Goal: Transaction & Acquisition: Purchase product/service

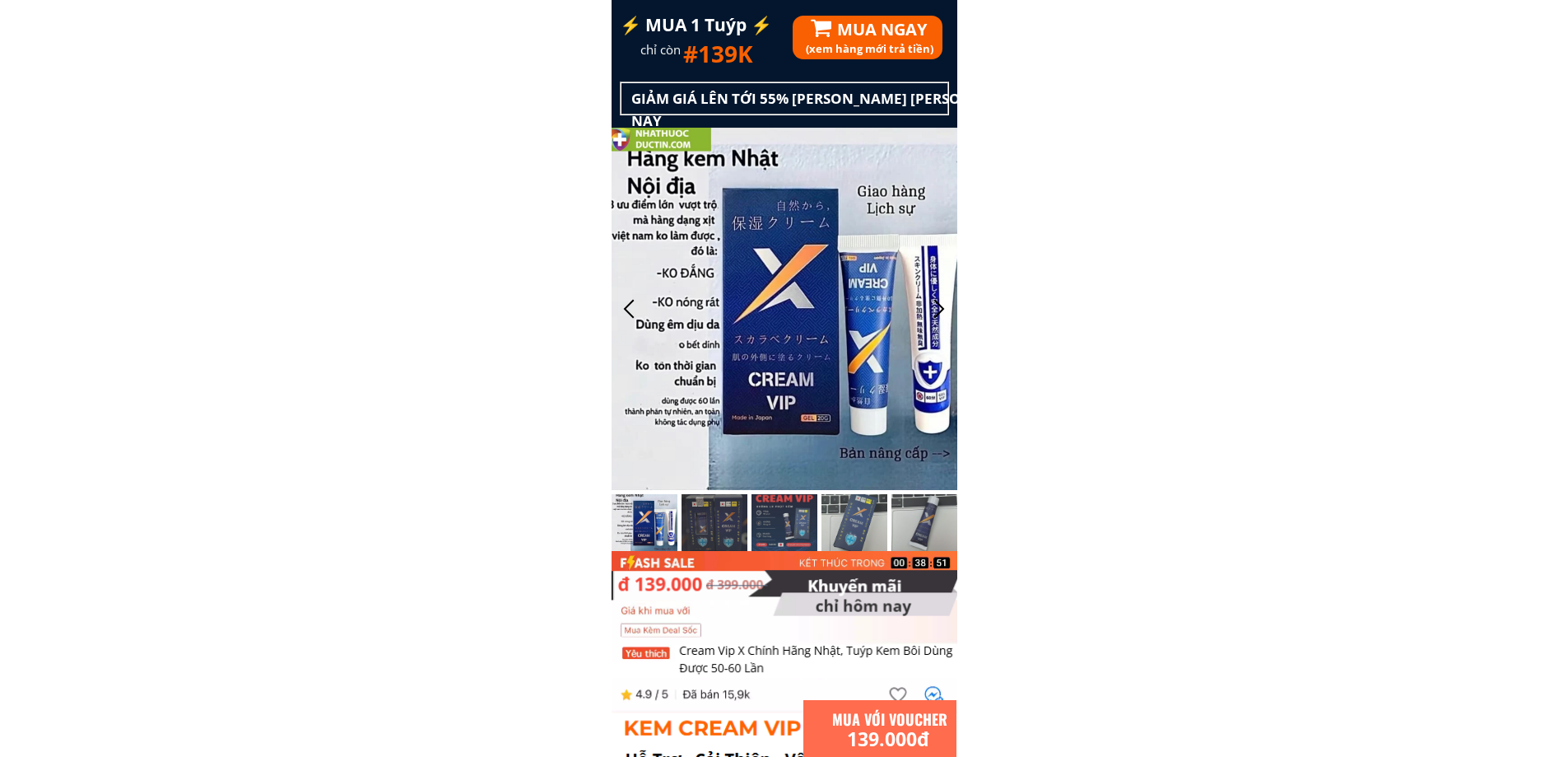
click at [910, 46] on div "(xem hàng mới trả tiền)" at bounding box center [971, 48] width 329 height 17
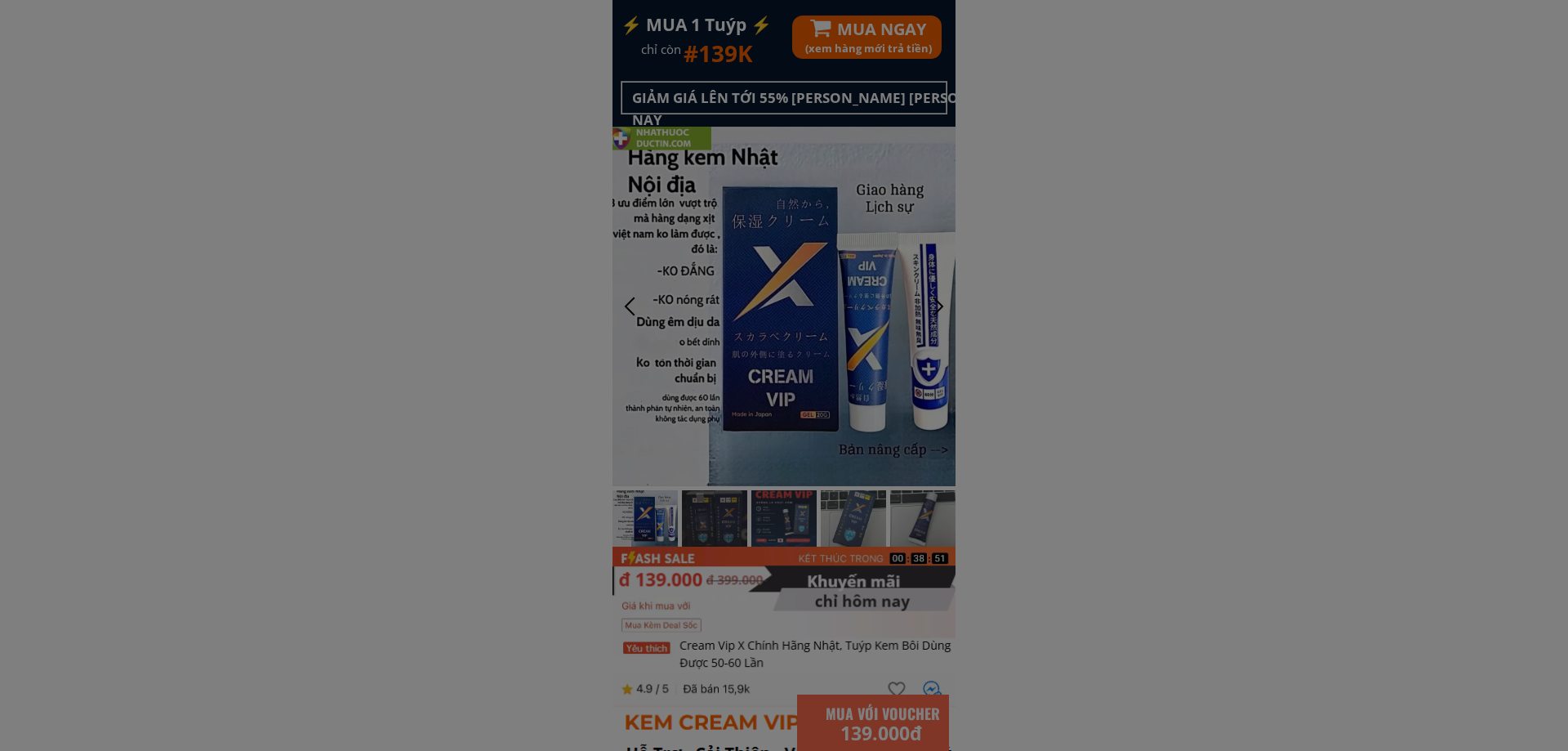
click at [903, 46] on div at bounding box center [784, 376] width 1568 height 751
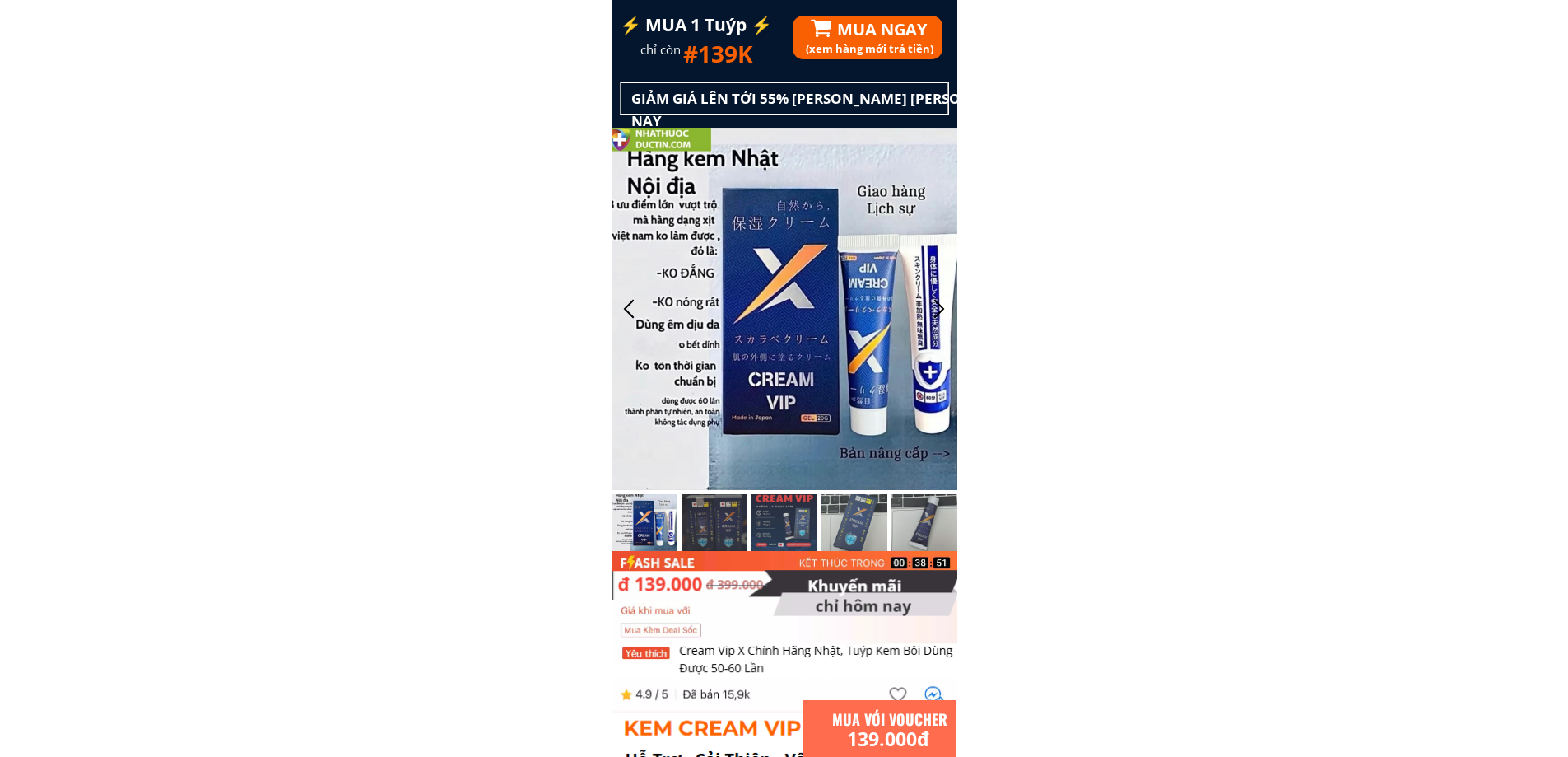
click at [906, 36] on h1 "MUA NGAY" at bounding box center [960, 29] width 247 height 27
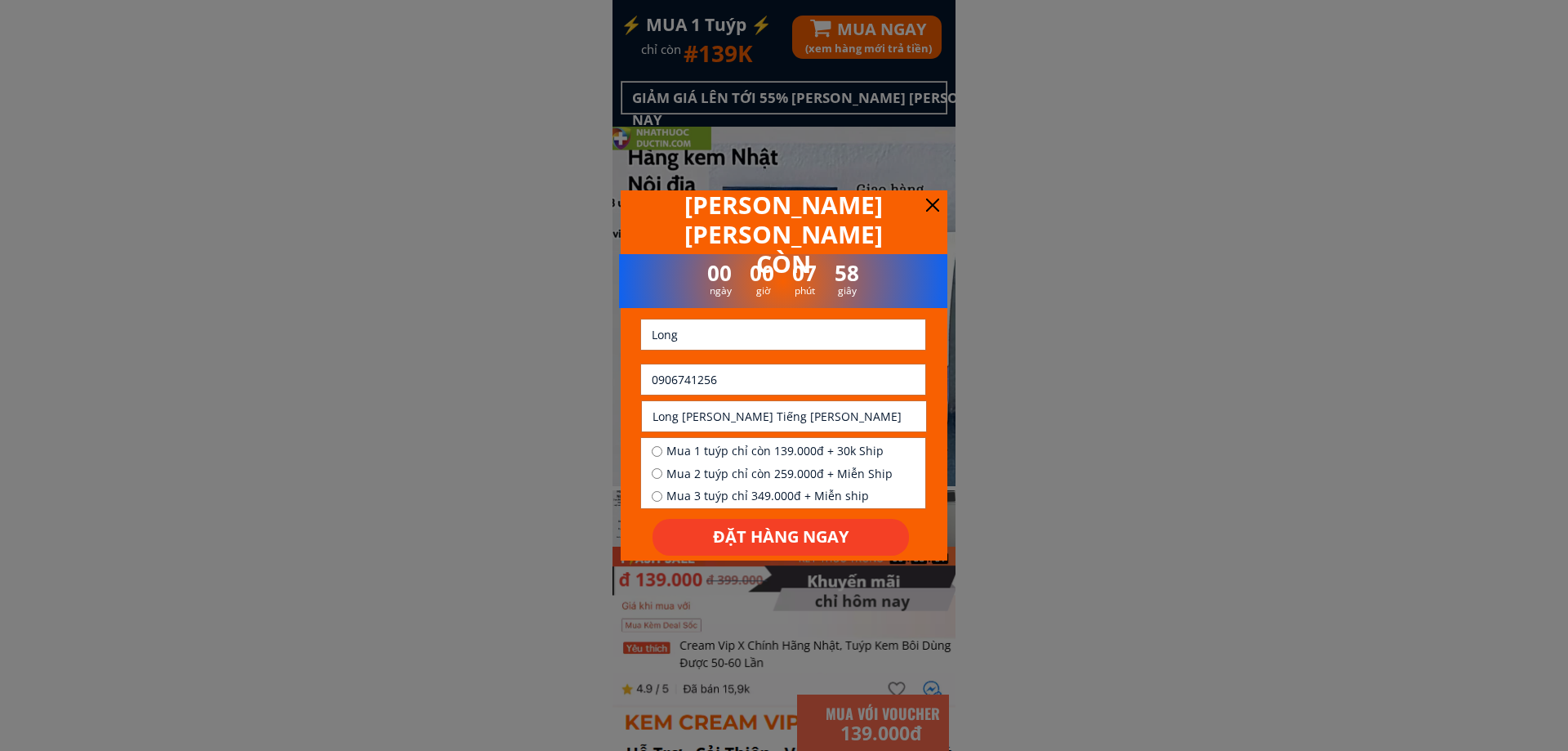
drag, startPoint x: 795, startPoint y: 394, endPoint x: 659, endPoint y: 400, distance: 136.1
click at [659, 400] on form "ĐẶT HÀNG NGAY Long 0906741256 Long [PERSON_NAME] Tiếng [PERSON_NAME] Mua 1 tuýp…" at bounding box center [784, 437] width 286 height 237
paste input "[URL][DOMAIN_NAME]"
click at [753, 386] on input "0[URL][DOMAIN_NAME]" at bounding box center [783, 379] width 271 height 30
paste input "911555808"
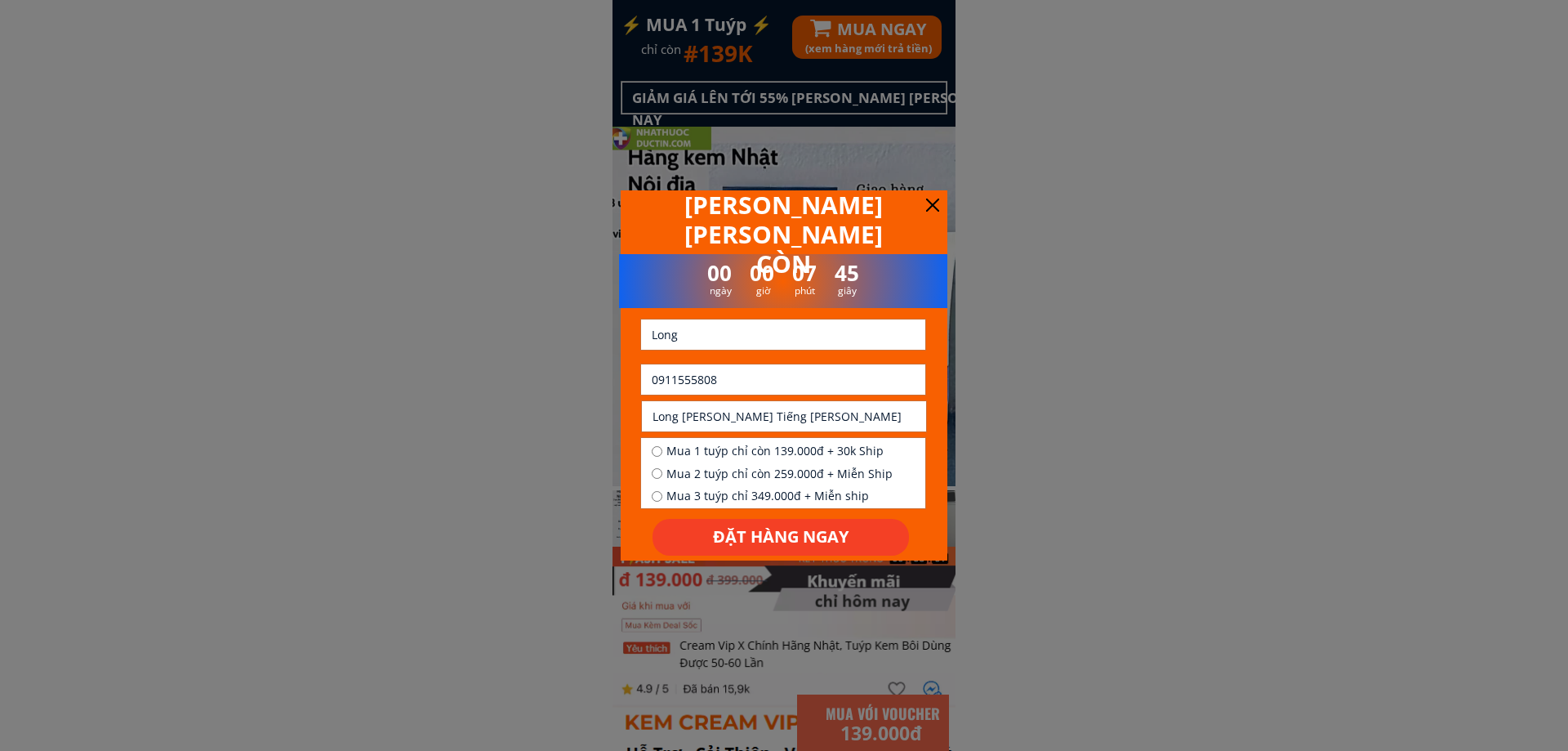
type input "0911555808"
click at [816, 332] on input "Long" at bounding box center [783, 334] width 271 height 30
paste input "[PERSON_NAME] [PERSON_NAME]"
type input "[PERSON_NAME] [PERSON_NAME]"
click at [778, 406] on input "Long [PERSON_NAME] Tiếng [PERSON_NAME]" at bounding box center [784, 416] width 271 height 30
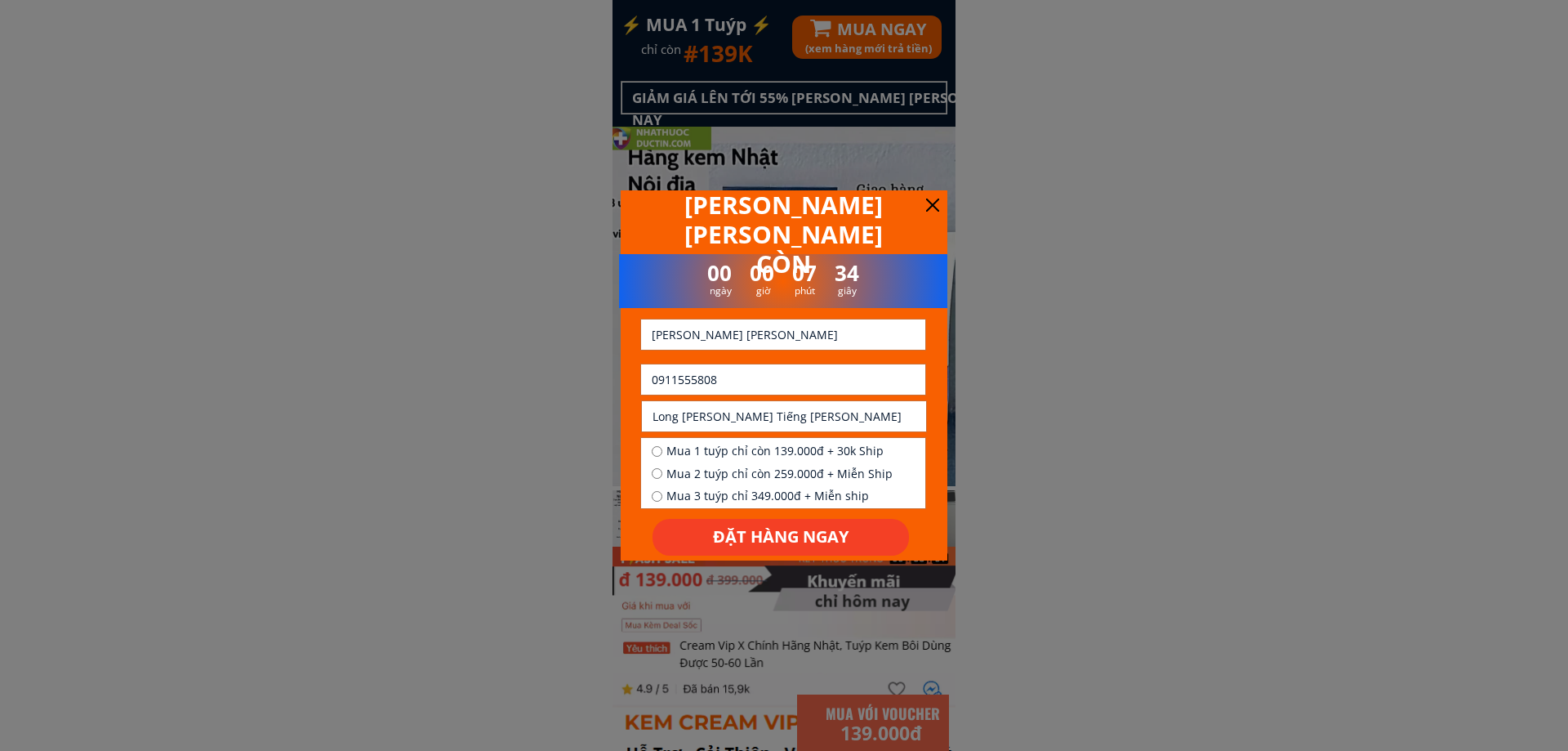
paste input "Ấp 4 , xã [PERSON_NAME], [PERSON_NAME], [PERSON_NAME][GEOGRAPHIC_DATA]"
type input "Ấp 4 , xã [PERSON_NAME], [PERSON_NAME], [PERSON_NAME][GEOGRAPHIC_DATA]"
click at [778, 440] on div "Mua 1 tuýp chỉ còn 139.000đ + 30k Ship Mua 2 tuýp chỉ còn 259.000đ + Miễn Ship …" at bounding box center [784, 475] width 284 height 75
click at [765, 444] on span "Mua 1 tuýp chỉ còn 139.000đ + 30k Ship" at bounding box center [779, 451] width 226 height 18
radio input "true"
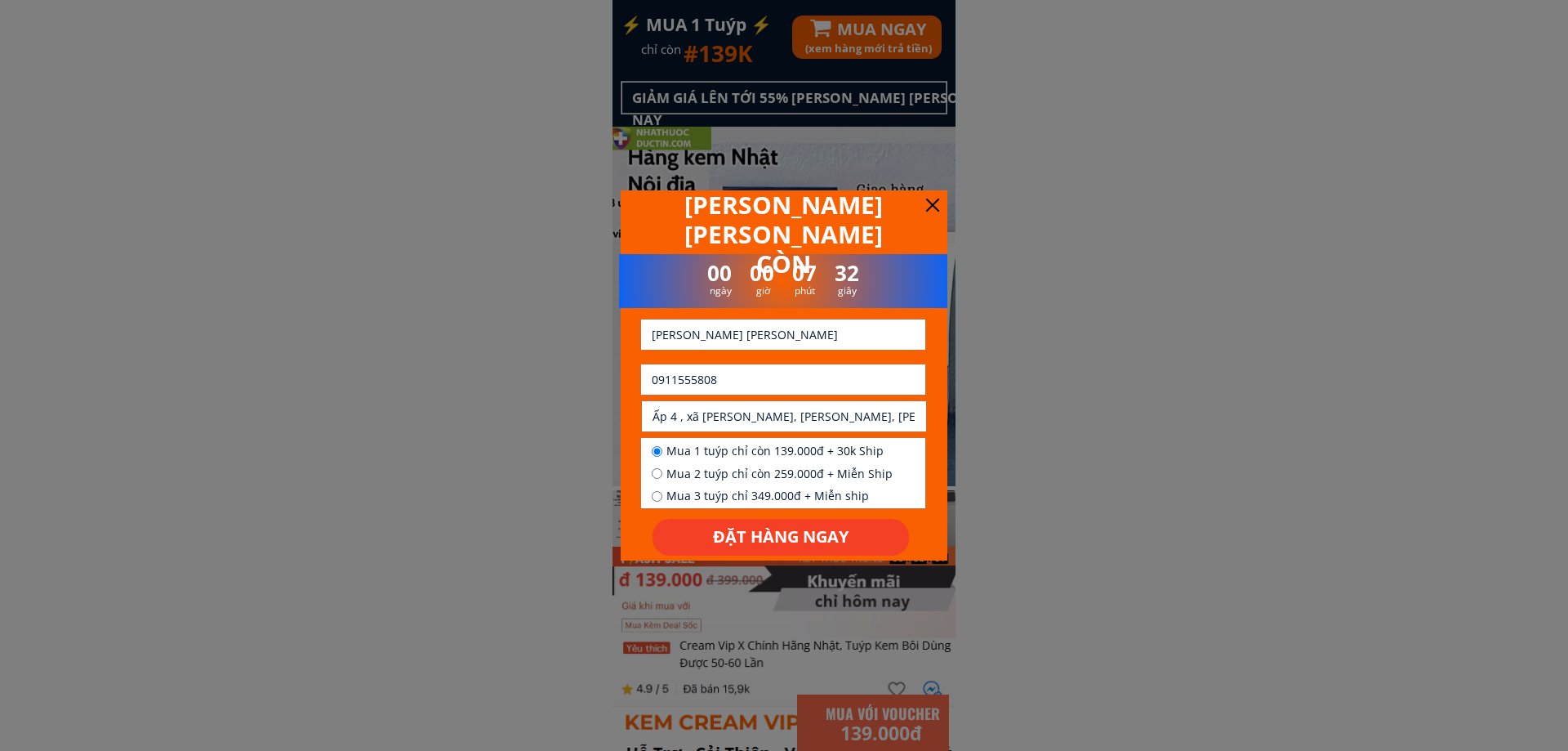
click at [768, 535] on p "ĐẶT HÀNG NGAY" at bounding box center [781, 536] width 278 height 40
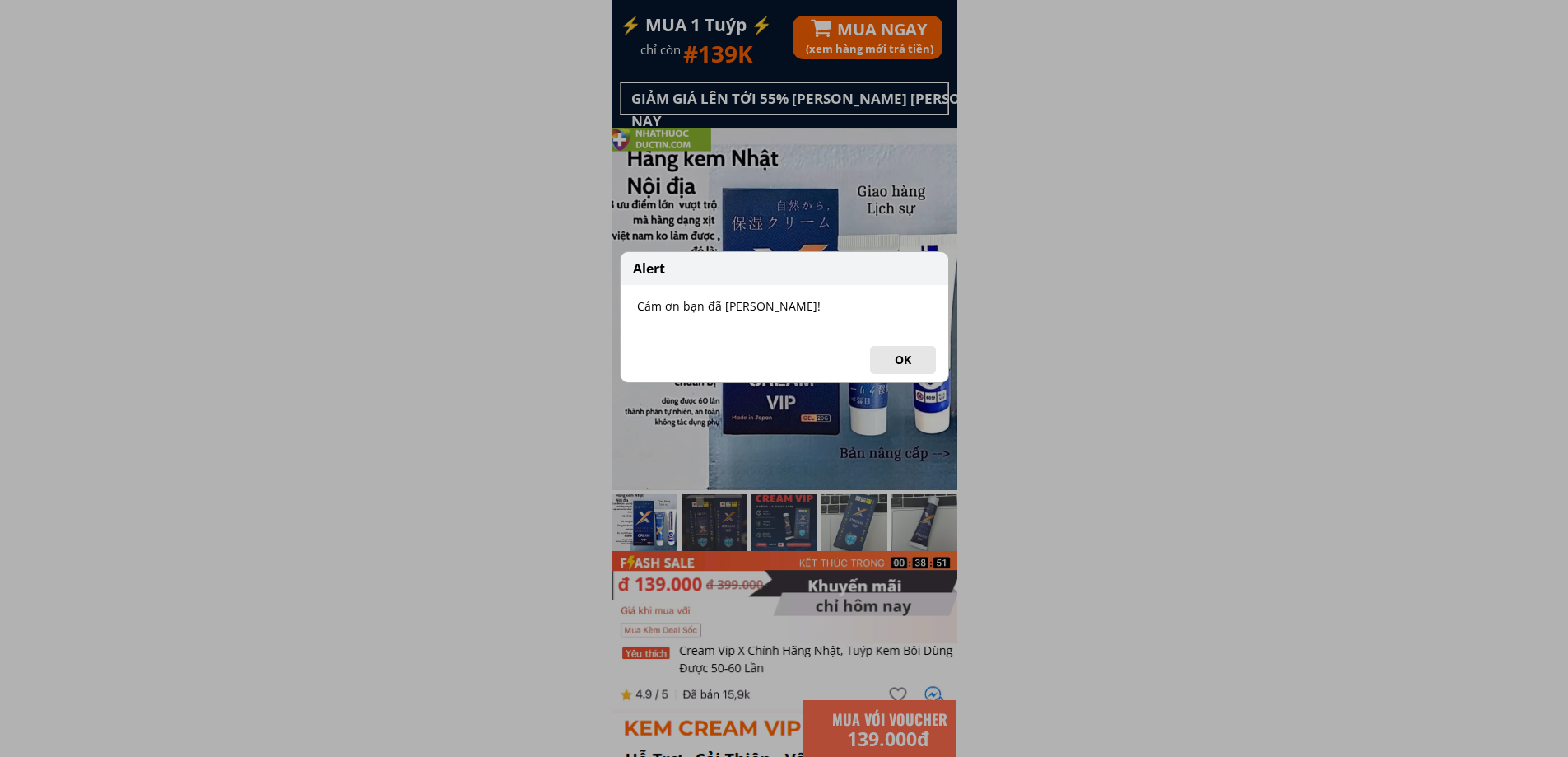
click at [889, 355] on button "OK" at bounding box center [903, 359] width 66 height 28
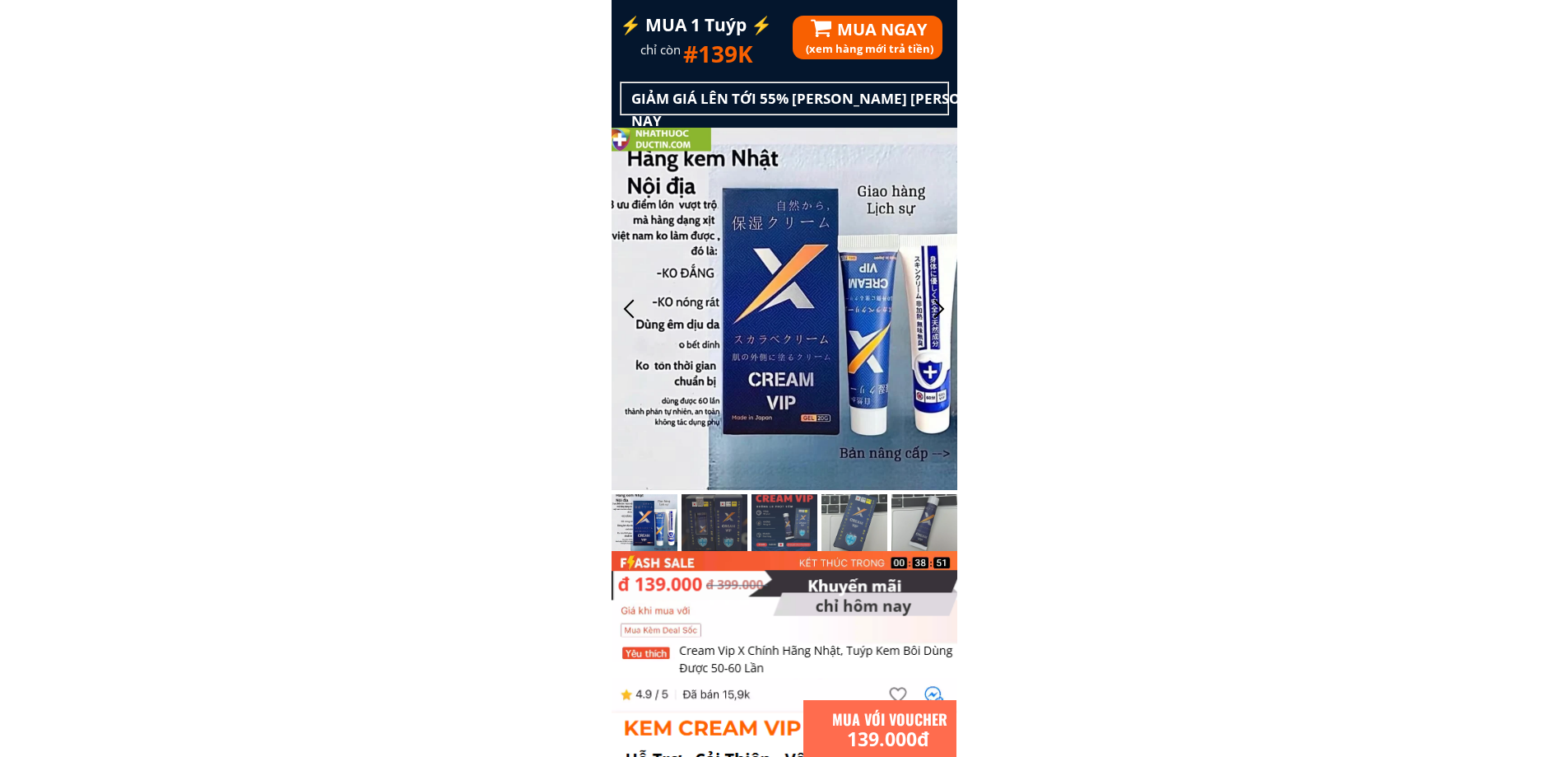
click at [829, 33] on div at bounding box center [822, 28] width 21 height 25
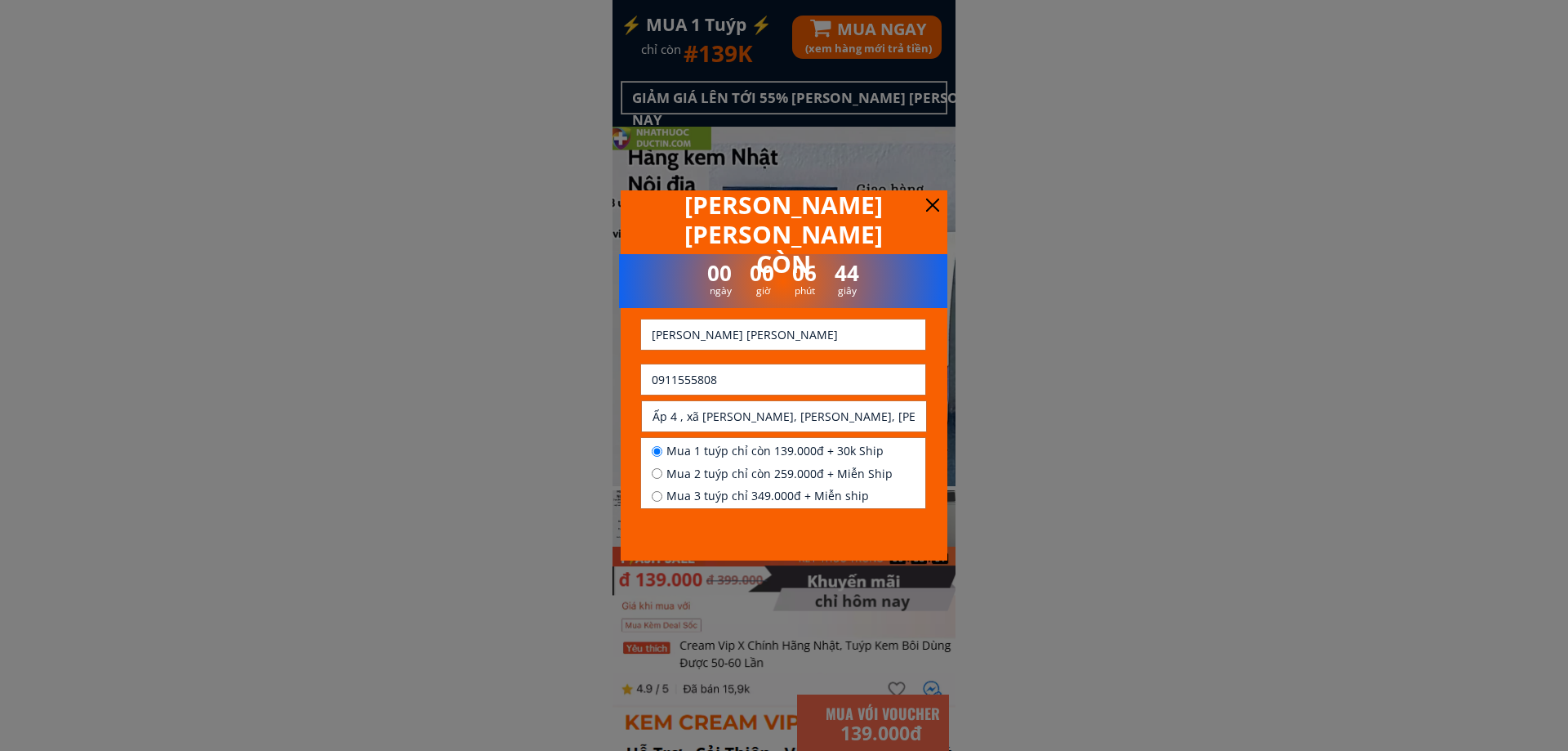
click at [784, 369] on input "0911555808" at bounding box center [783, 379] width 271 height 30
paste input "337190256"
type input "0337190256"
click at [739, 343] on input "[PERSON_NAME] [PERSON_NAME]" at bounding box center [783, 334] width 271 height 30
paste input "[PERSON_NAME] [PERSON_NAME]"
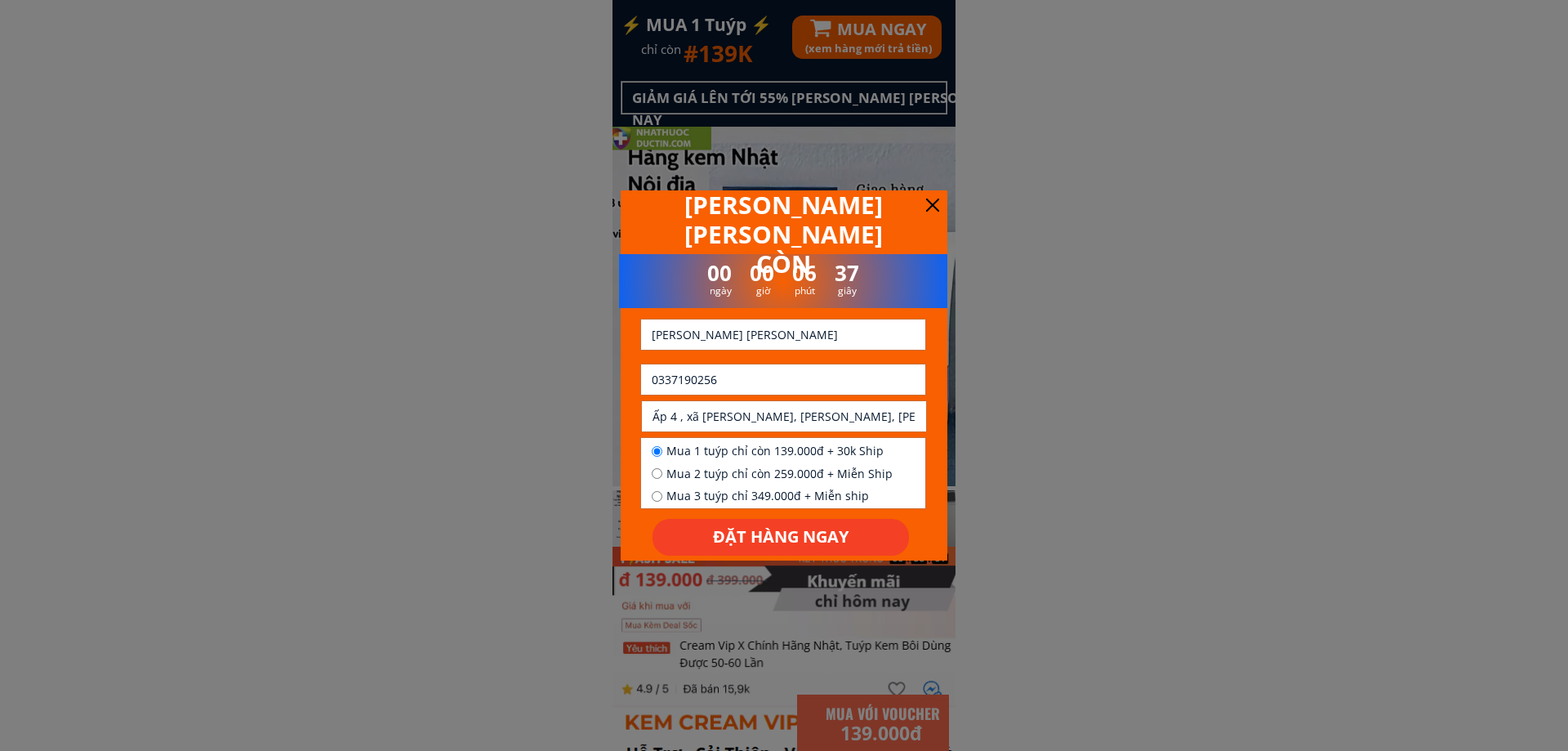
type input "[PERSON_NAME] [PERSON_NAME]"
click at [806, 407] on input "text" at bounding box center [784, 416] width 271 height 30
paste input "đường 10 đoạn cây xăng [PERSON_NAME] [PERSON_NAME] xã [GEOGRAPHIC_DATA][PERSON_…"
type input "đường 10 đoạn cây xăng [PERSON_NAME] [PERSON_NAME] xã [GEOGRAPHIC_DATA][PERSON_…"
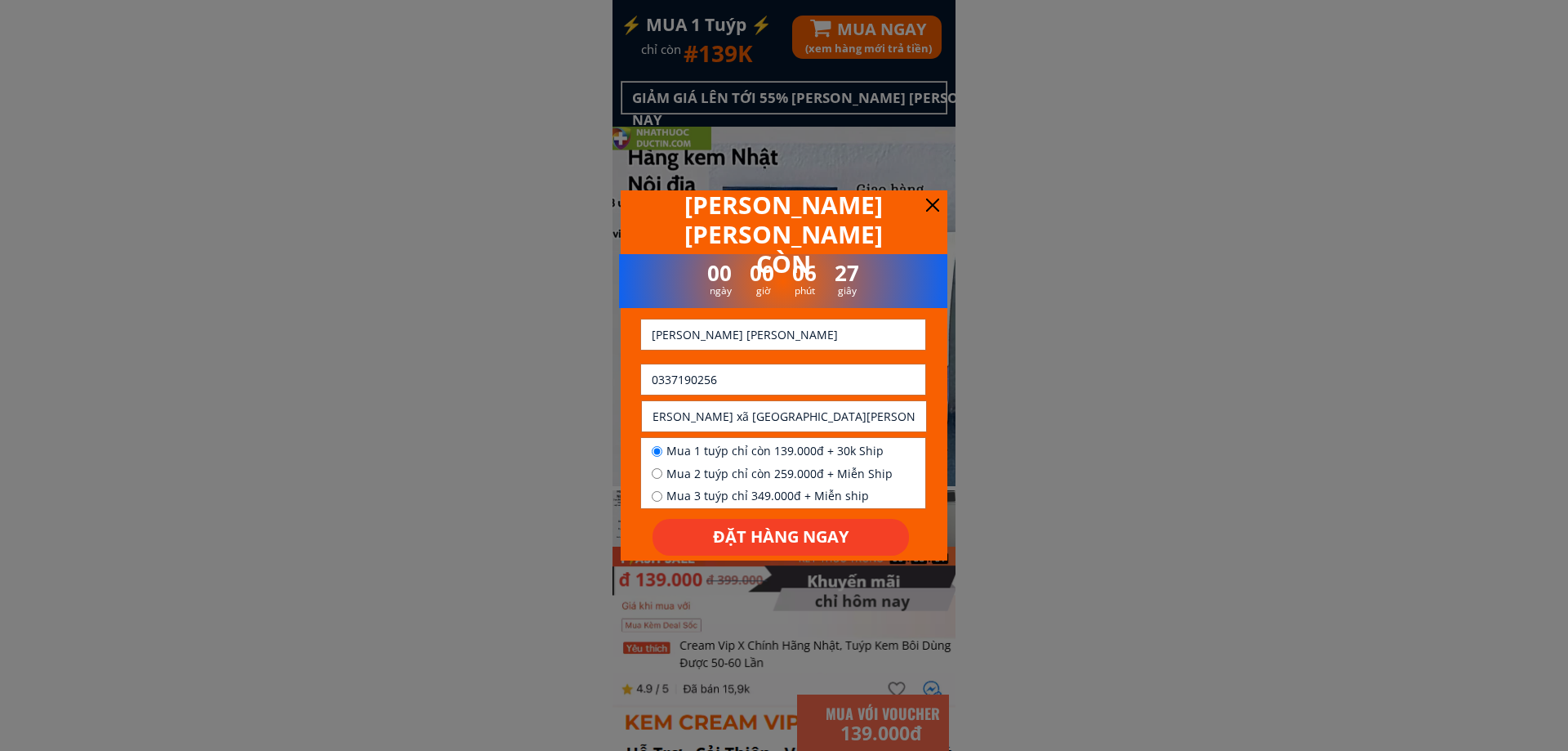
click at [688, 457] on span "Mua 1 tuýp chỉ còn 139.000đ + 30k Ship" at bounding box center [779, 451] width 226 height 18
radio input "true"
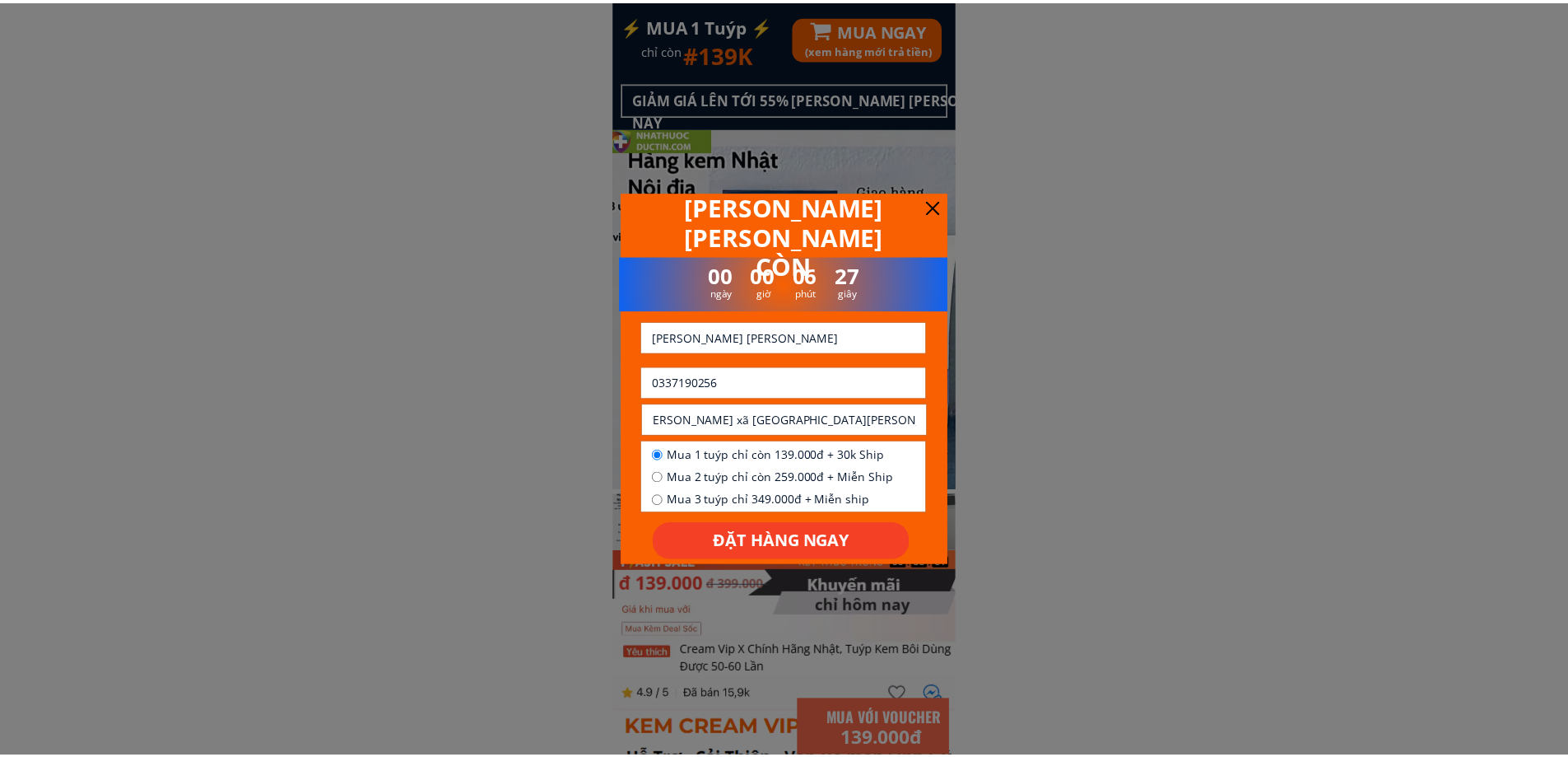
scroll to position [0, 0]
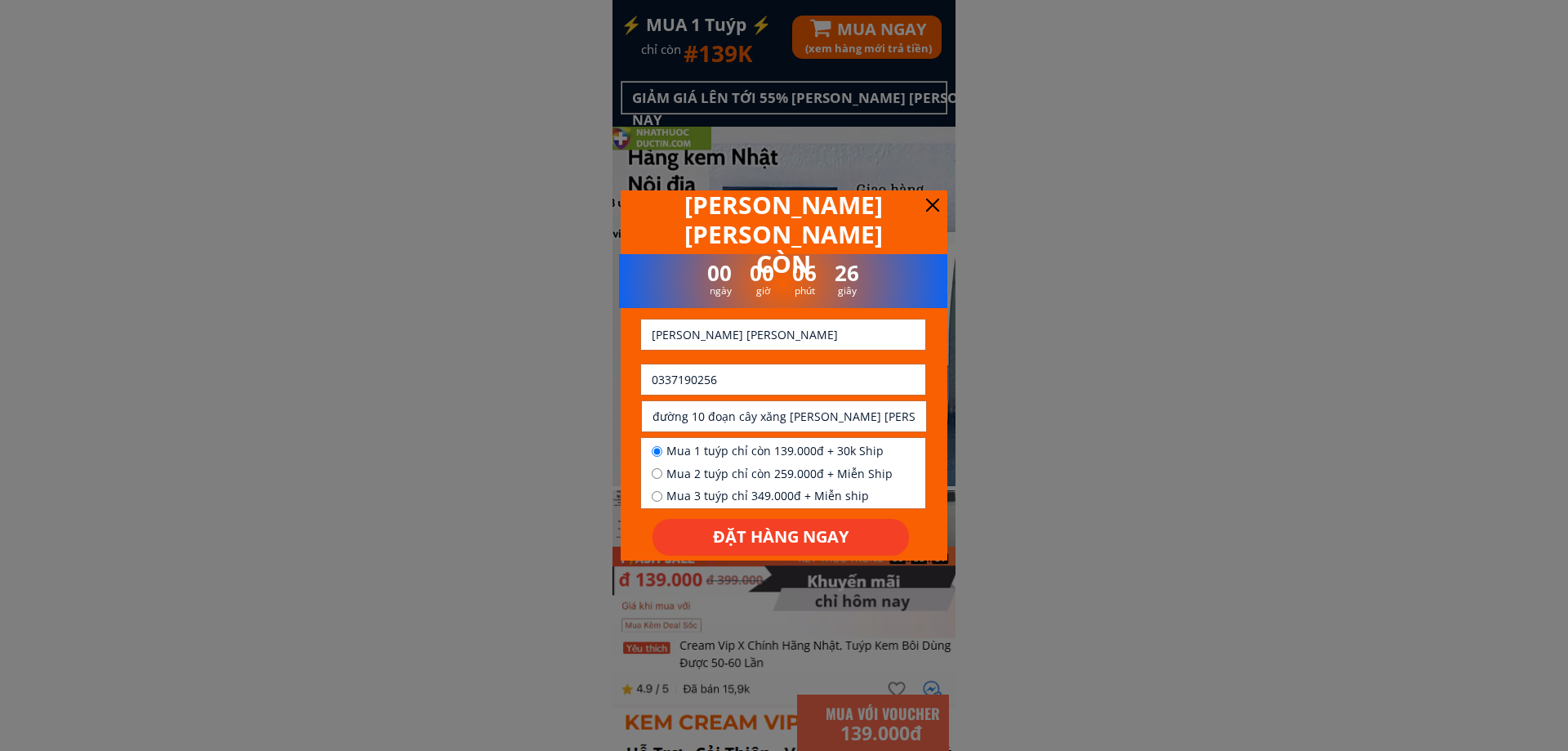
click at [710, 529] on p "ĐẶT HÀNG NGAY" at bounding box center [781, 536] width 277 height 40
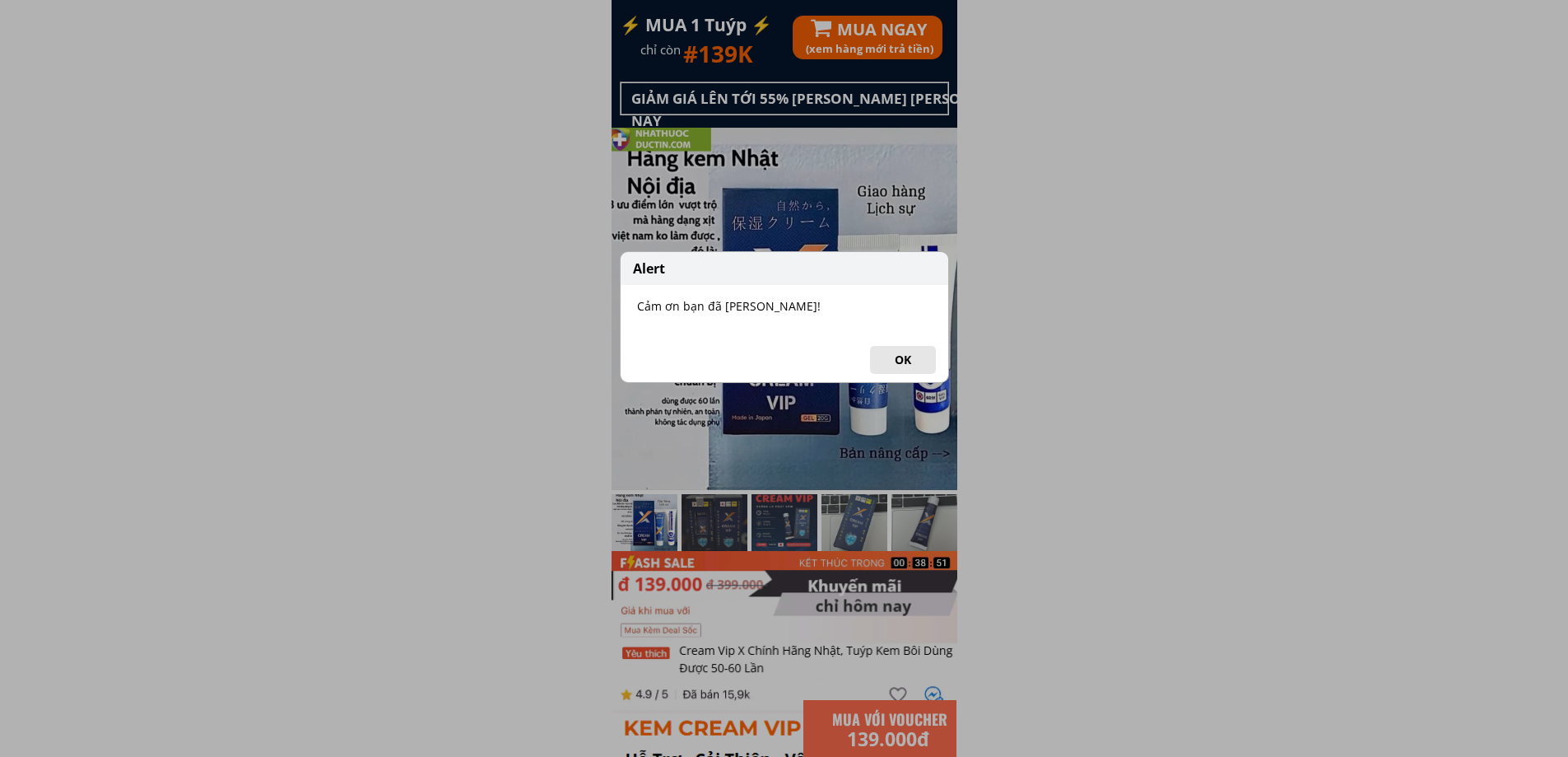
click at [905, 359] on button "OK" at bounding box center [903, 359] width 66 height 28
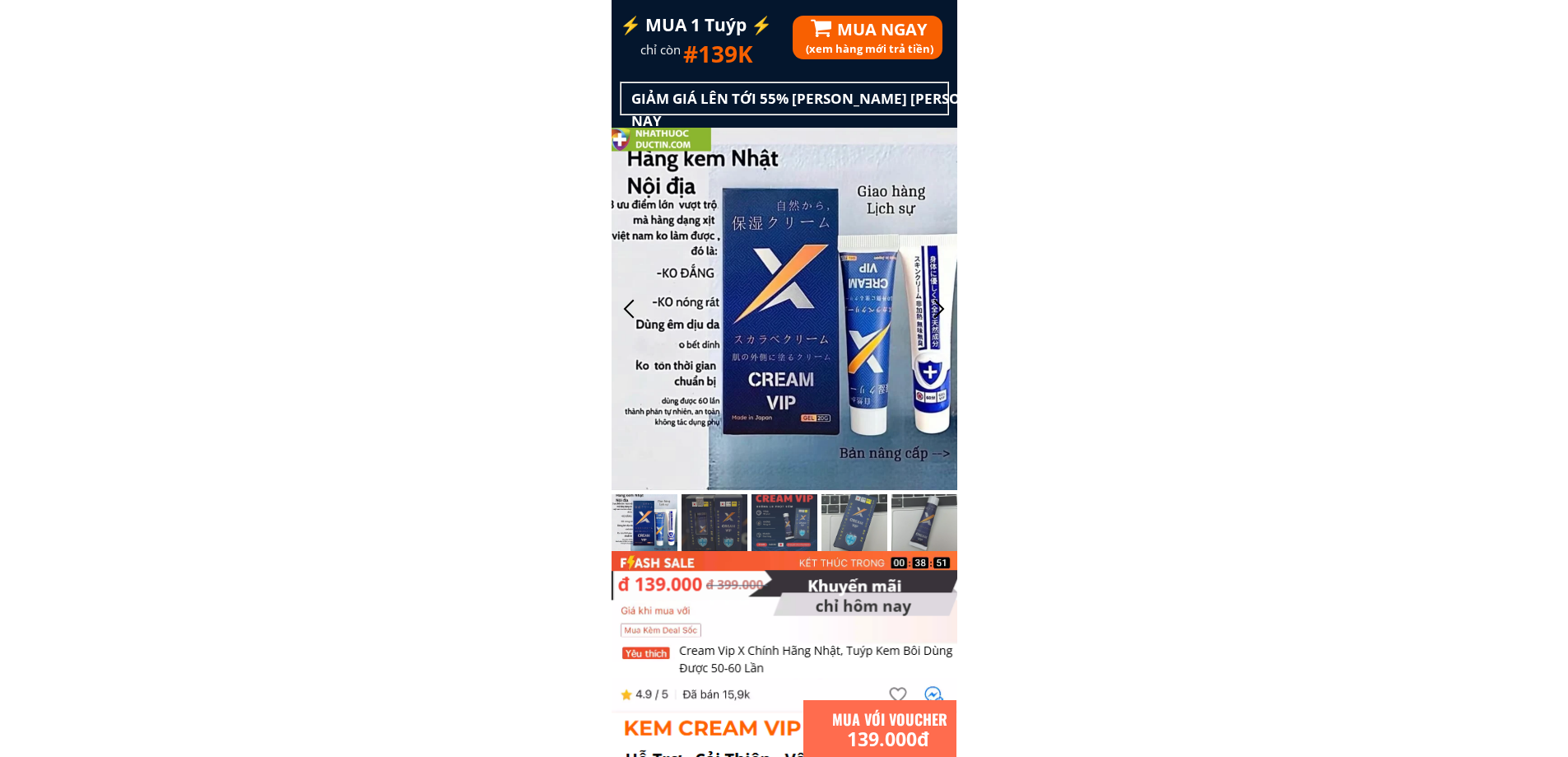
click at [855, 43] on h3 "(xem hàng mới trả tiền)" at bounding box center [971, 47] width 329 height 17
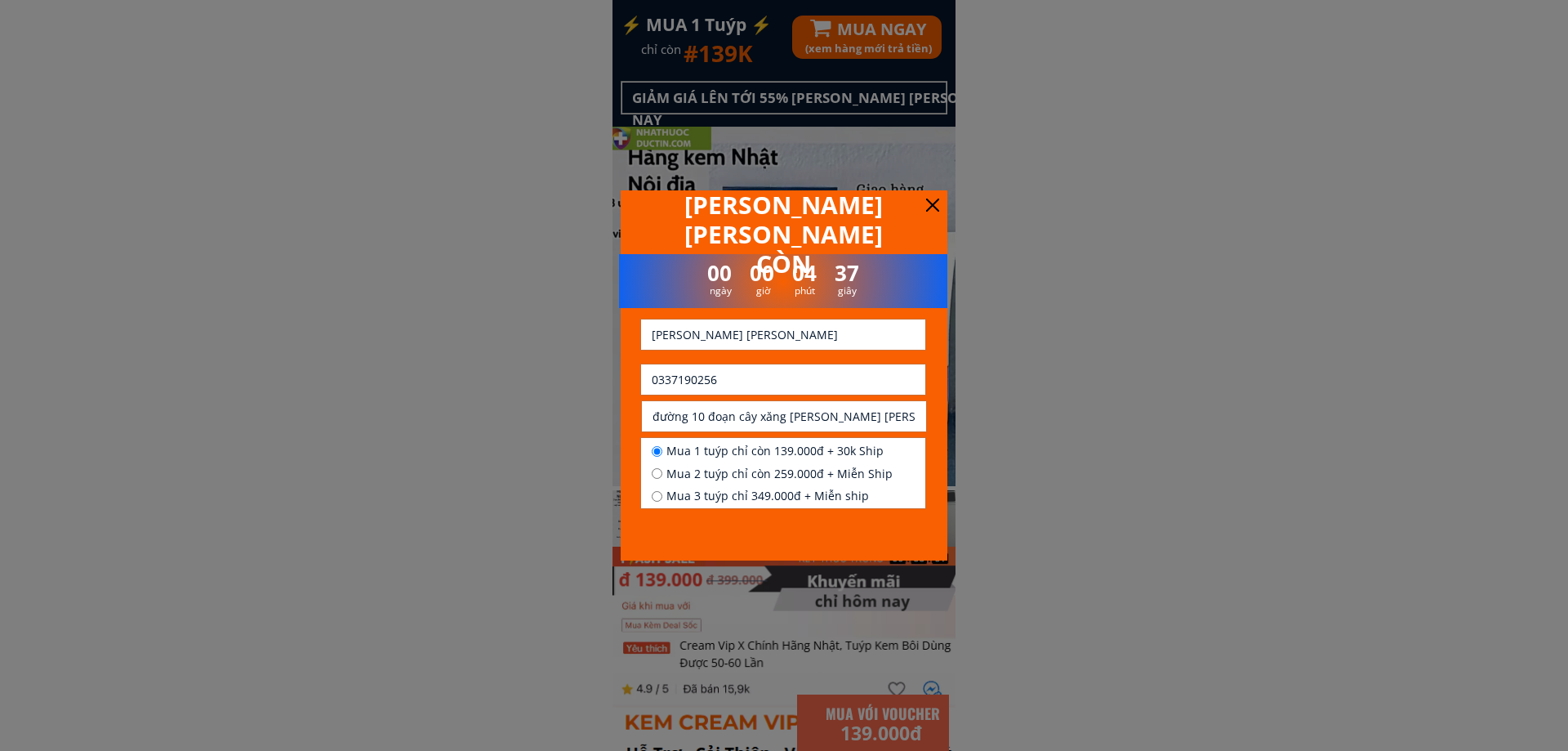
click at [784, 380] on input "0337190256" at bounding box center [783, 379] width 271 height 30
paste input "0912379229"
type input "0912379229"
click at [717, 334] on input "text" at bounding box center [783, 334] width 271 height 30
paste input "[PERSON_NAME] [PERSON_NAME]"
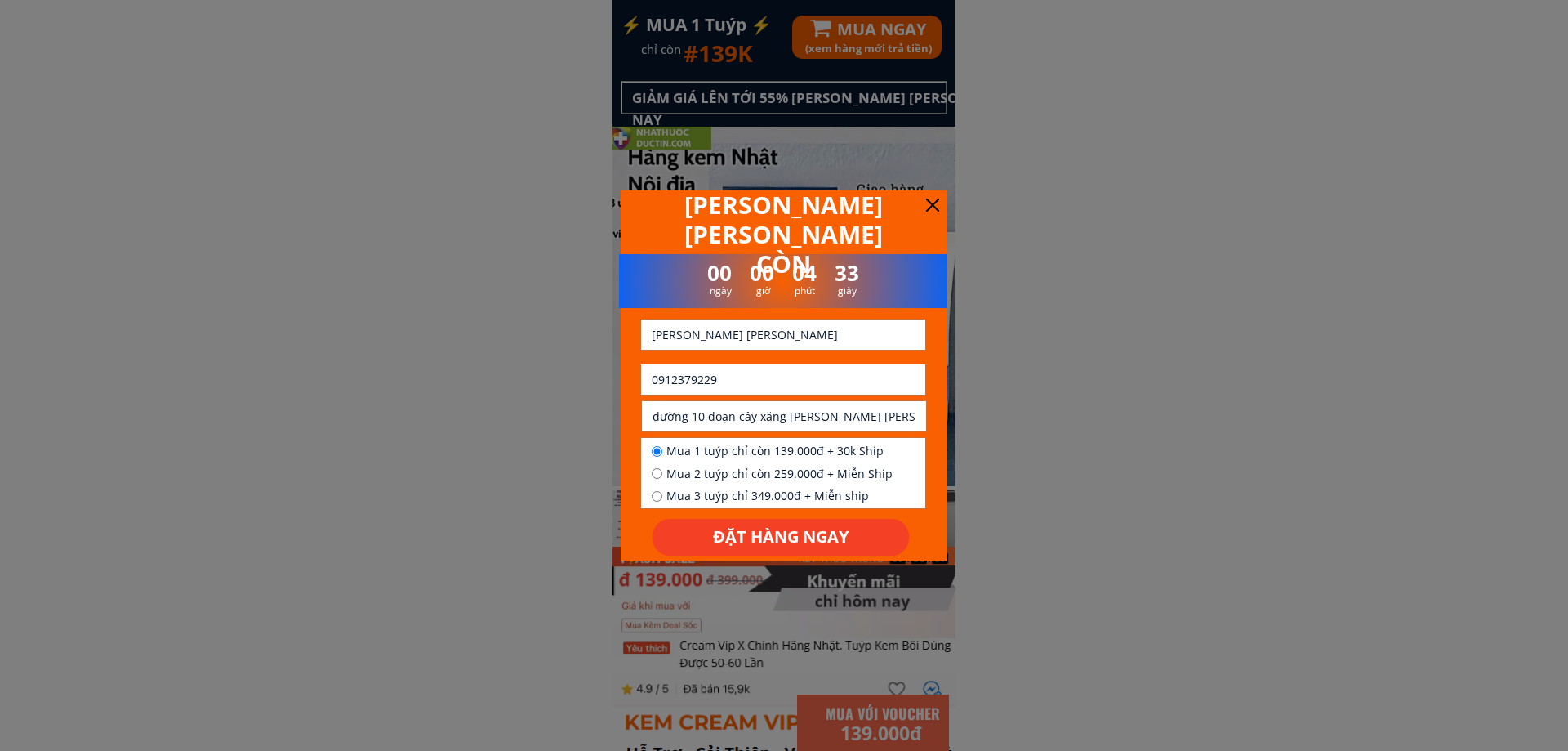
type input "[PERSON_NAME] [PERSON_NAME]"
click at [708, 428] on input "đường 10 đoạn cây xăng [PERSON_NAME] [PERSON_NAME] xã [GEOGRAPHIC_DATA][PERSON_…" at bounding box center [784, 416] width 271 height 30
type input "1 tuýp"
click at [697, 459] on span "Mua 1 tuýp chỉ còn 139.000đ + 30k Ship" at bounding box center [779, 451] width 226 height 18
radio input "true"
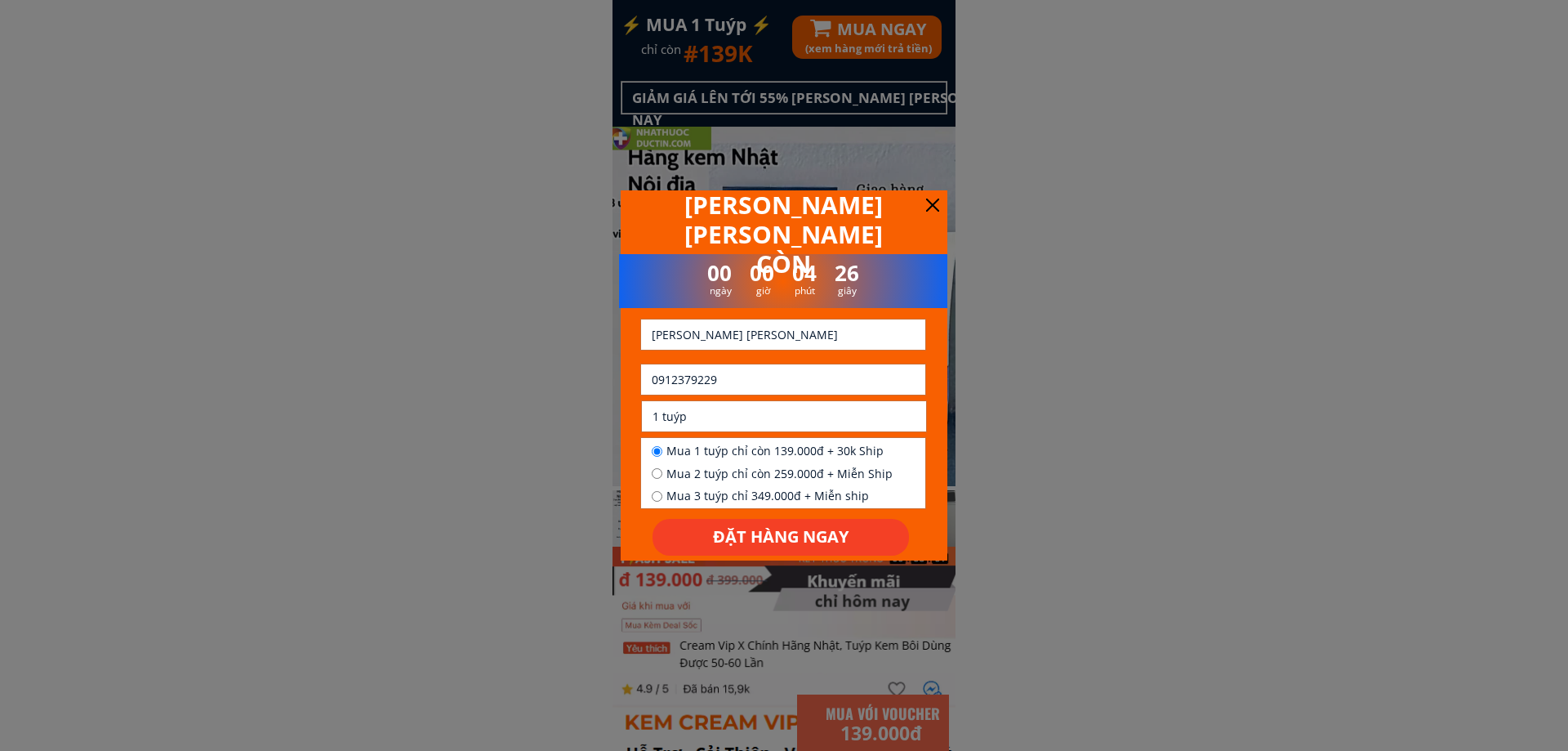
click at [754, 541] on p "ĐẶT HÀNG NGAY" at bounding box center [781, 537] width 256 height 37
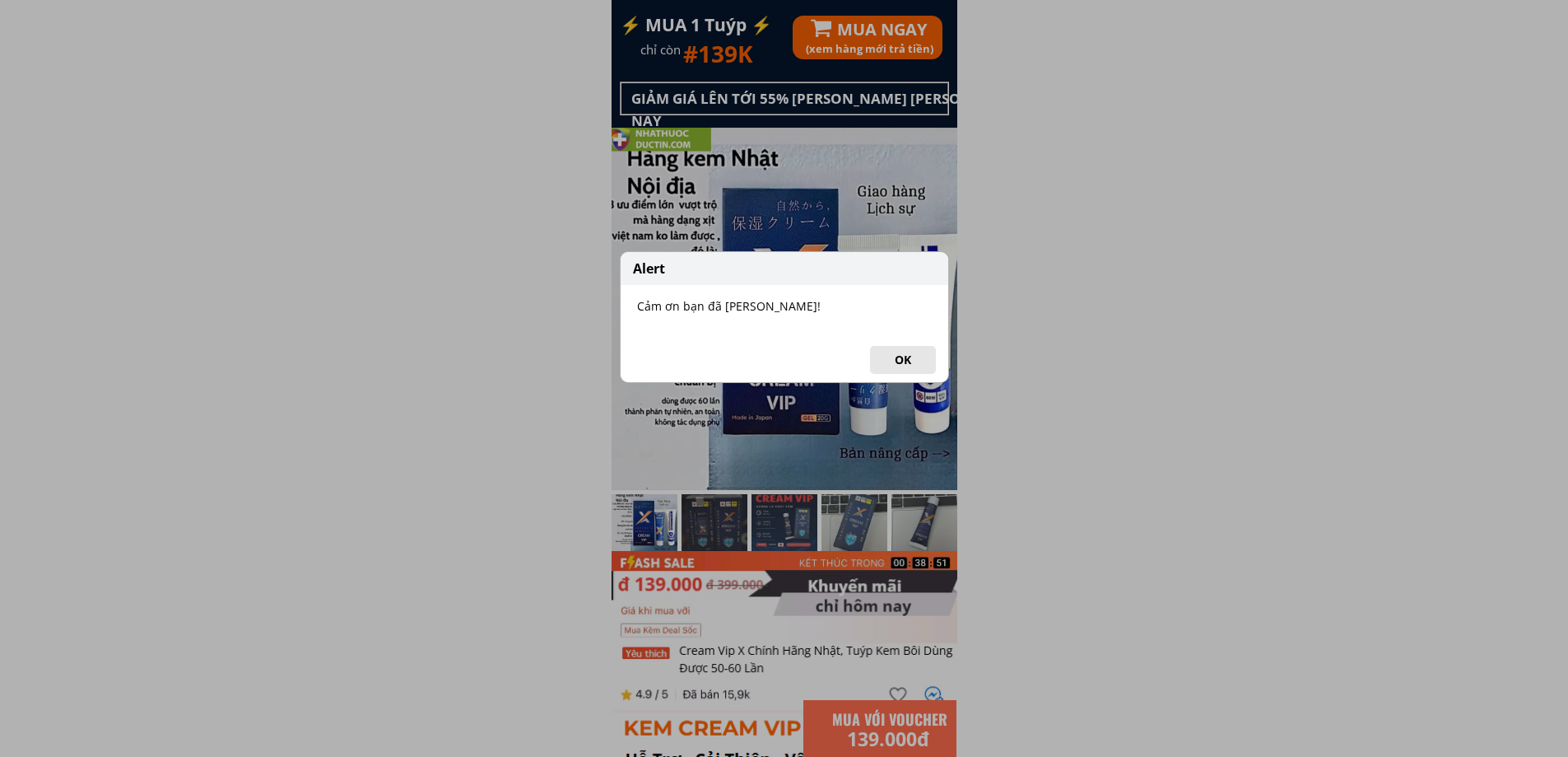
click at [898, 364] on button "OK" at bounding box center [903, 359] width 66 height 28
